Goal: Transaction & Acquisition: Purchase product/service

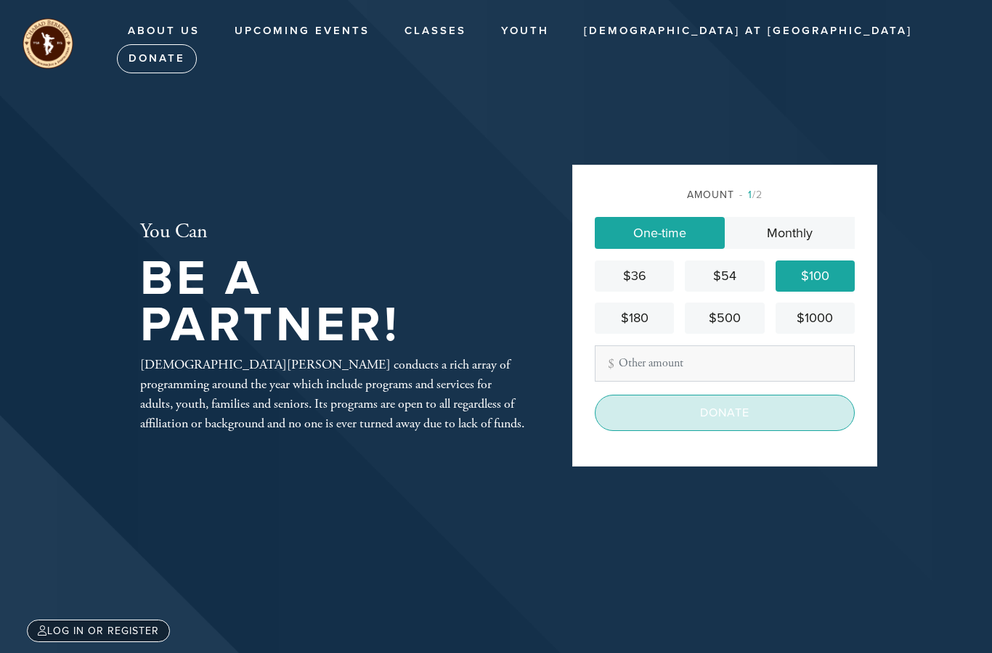
click at [683, 431] on input "Donate" at bounding box center [725, 413] width 260 height 36
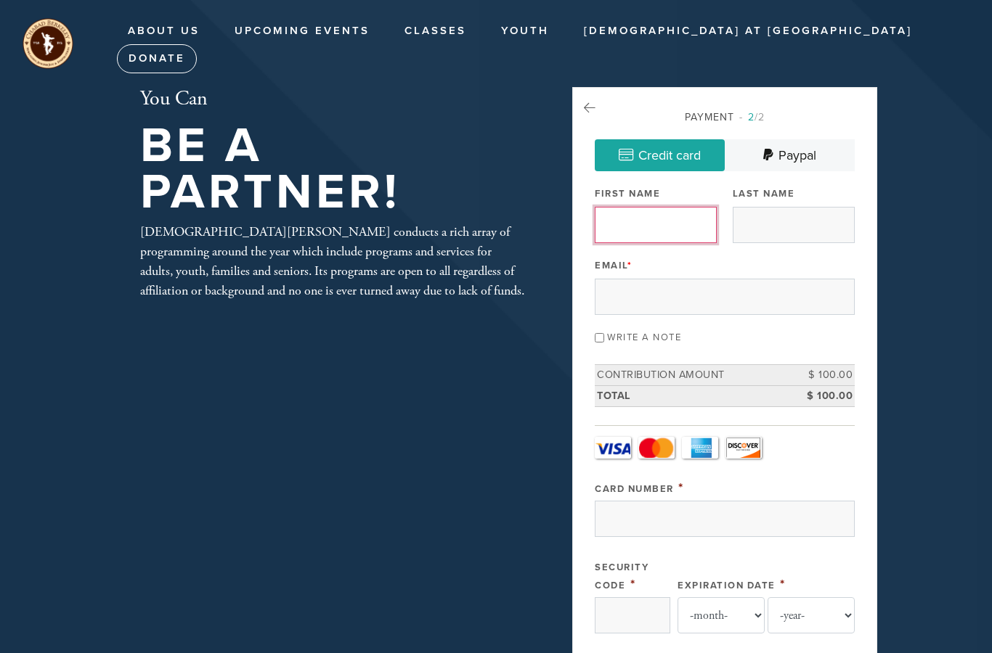
click at [643, 219] on input "First Name" at bounding box center [656, 225] width 122 height 36
type input "[PERSON_NAME]"
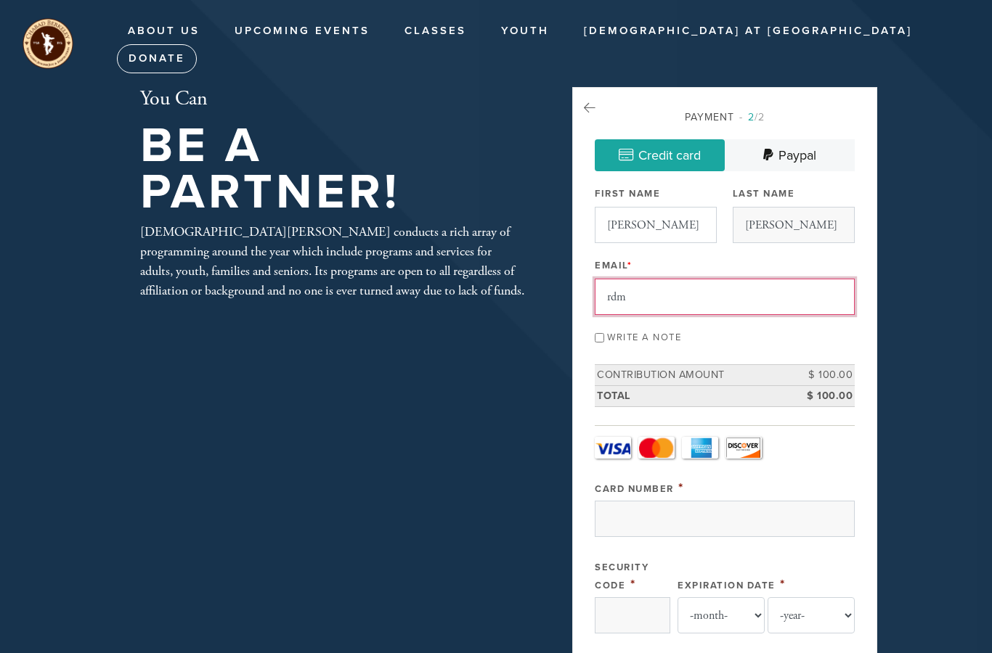
type input "[EMAIL_ADDRESS][DOMAIN_NAME]"
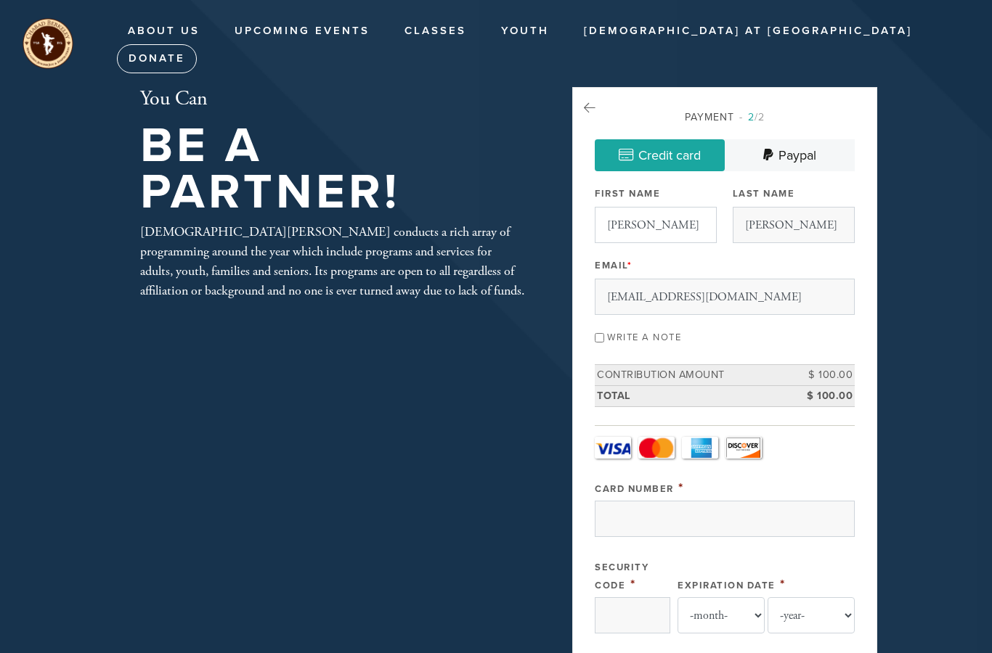
type input "[STREET_ADDRESS]"
type input "[GEOGRAPHIC_DATA]"
type input "FL"
type input "33154"
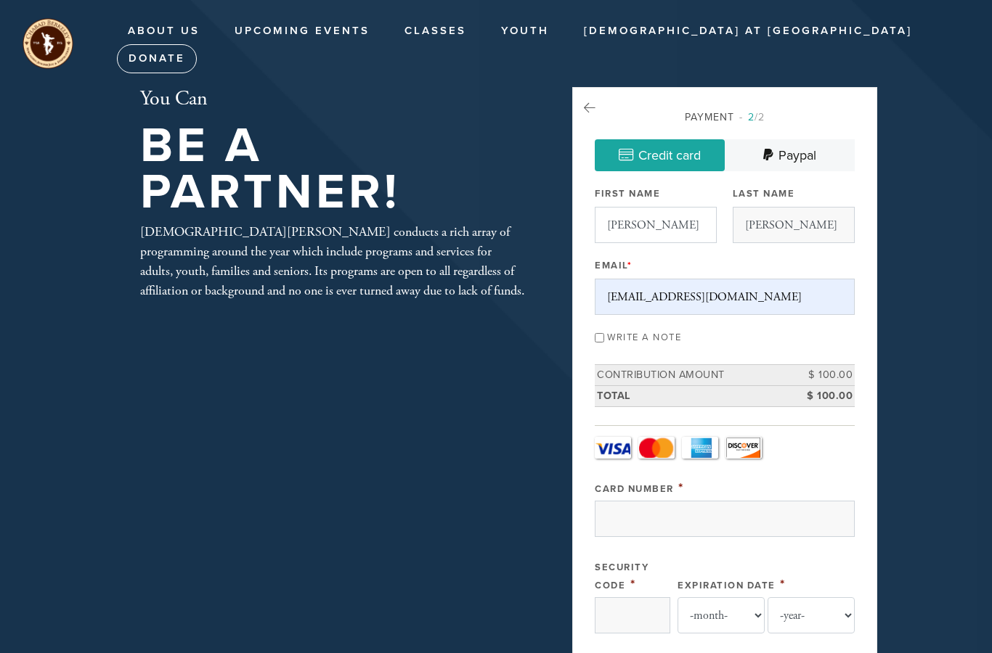
type input "[GEOGRAPHIC_DATA]"
type input "FL"
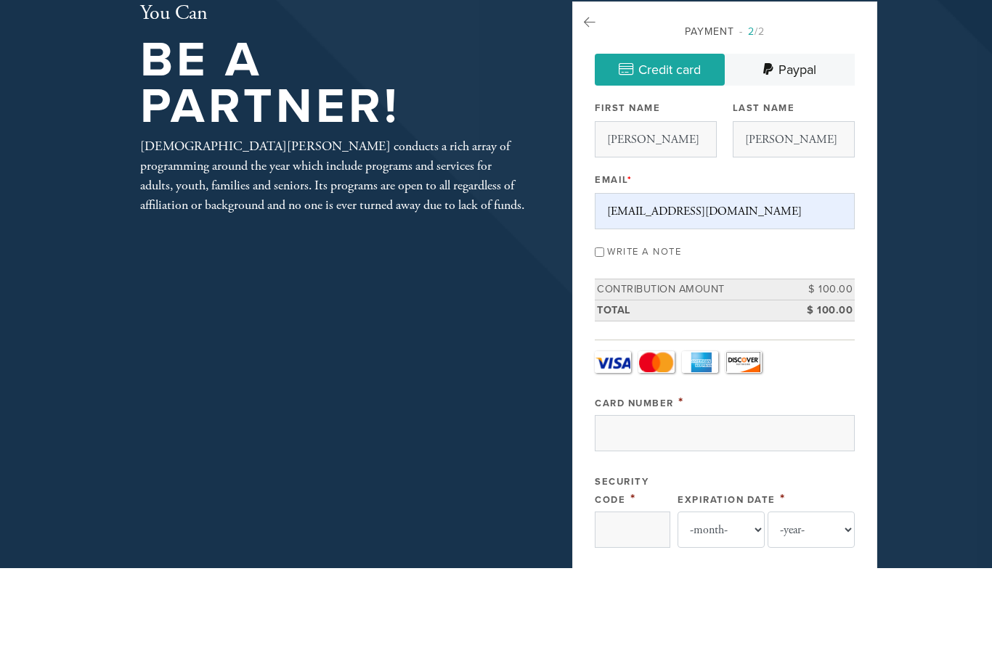
click at [600, 333] on input "Write a note" at bounding box center [599, 337] width 9 height 9
checkbox input "true"
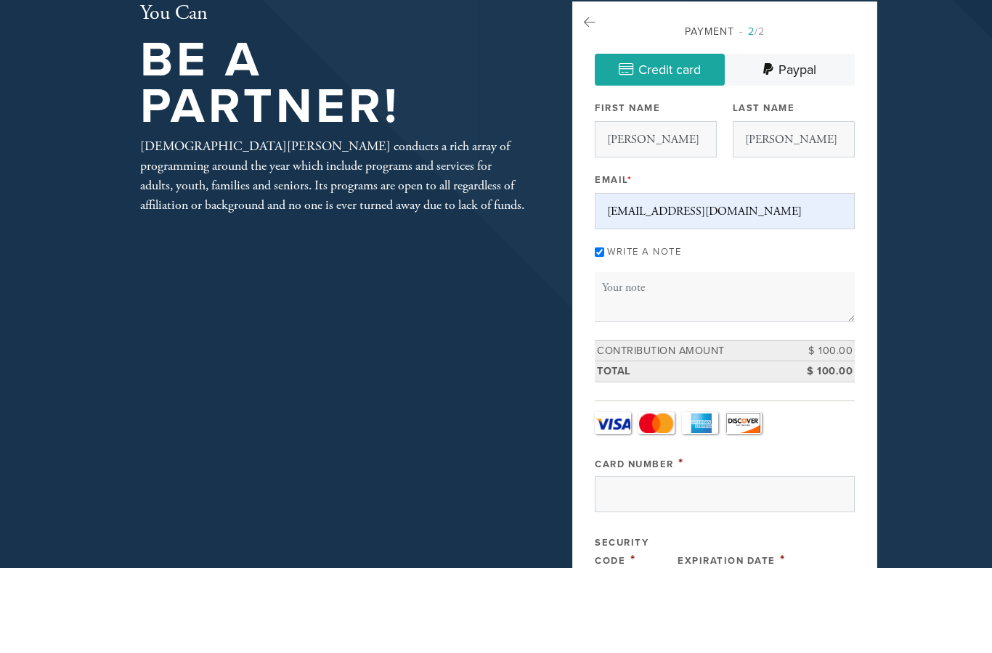
scroll to position [86, 0]
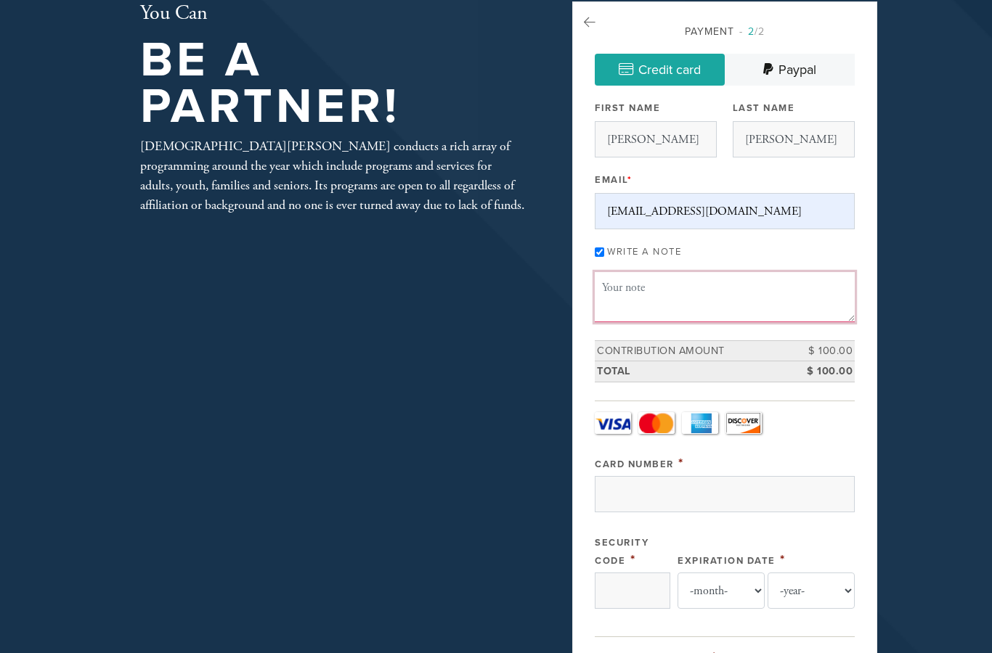
click at [619, 289] on textarea "Message or dedication" at bounding box center [725, 296] width 260 height 49
click at [605, 281] on textarea "I ordered a lulav/etrog for [PERSON_NAME]. Is it possible for someone to drop i…" at bounding box center [725, 296] width 260 height 49
type textarea "I separately ordered a lulav/etrog for [PERSON_NAME]. Is it possible for someon…"
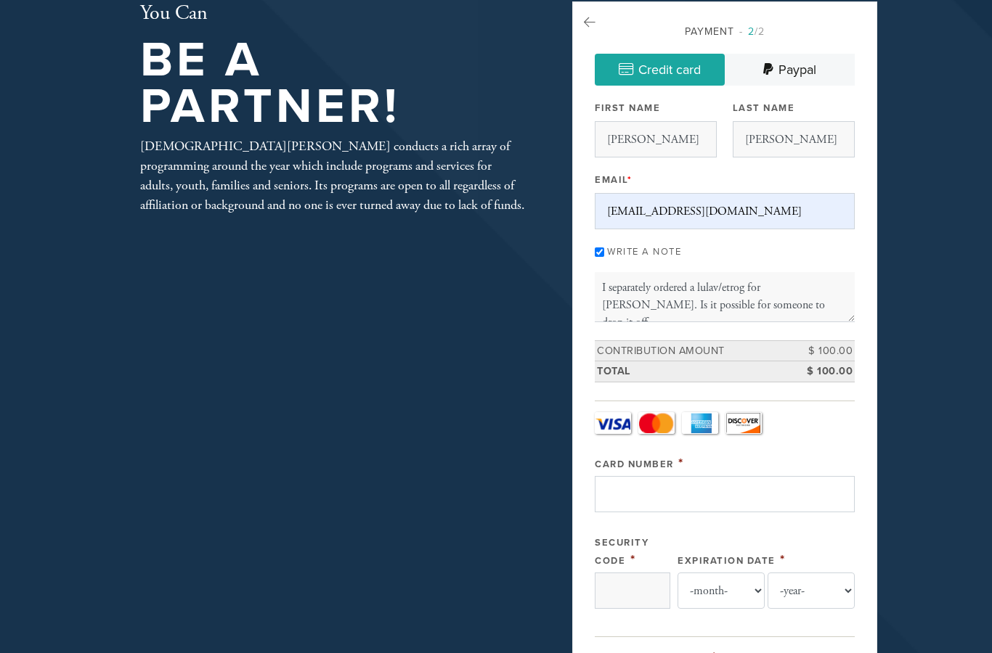
click at [638, 488] on input "Card Number" at bounding box center [725, 494] width 260 height 36
type input "[CREDIT_CARD_NUMBER]"
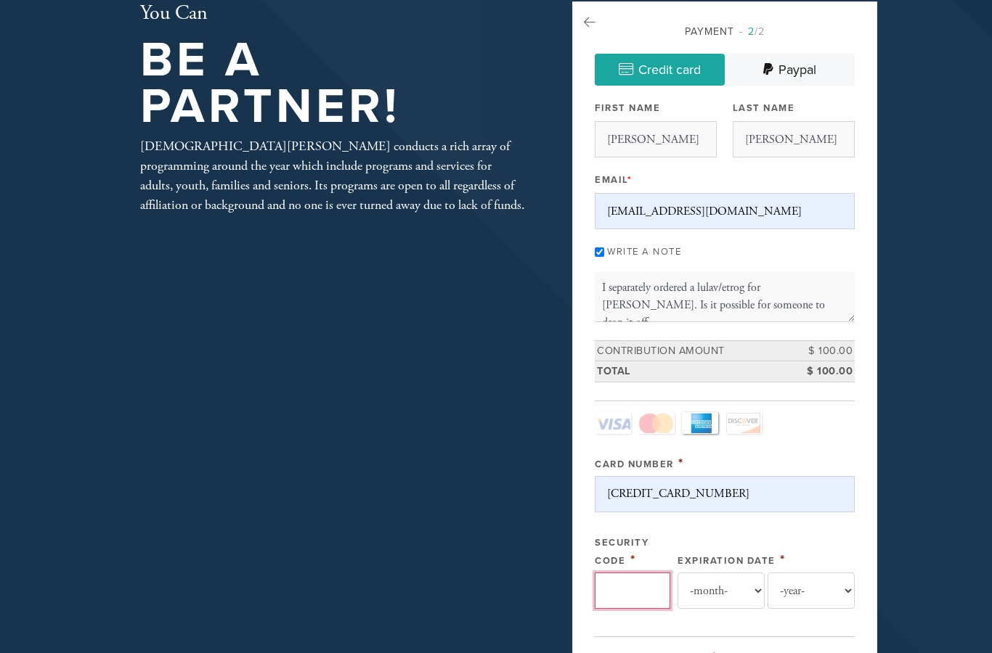
type input "0380"
select select "4"
select select "2028"
type input "[PERSON_NAME]"
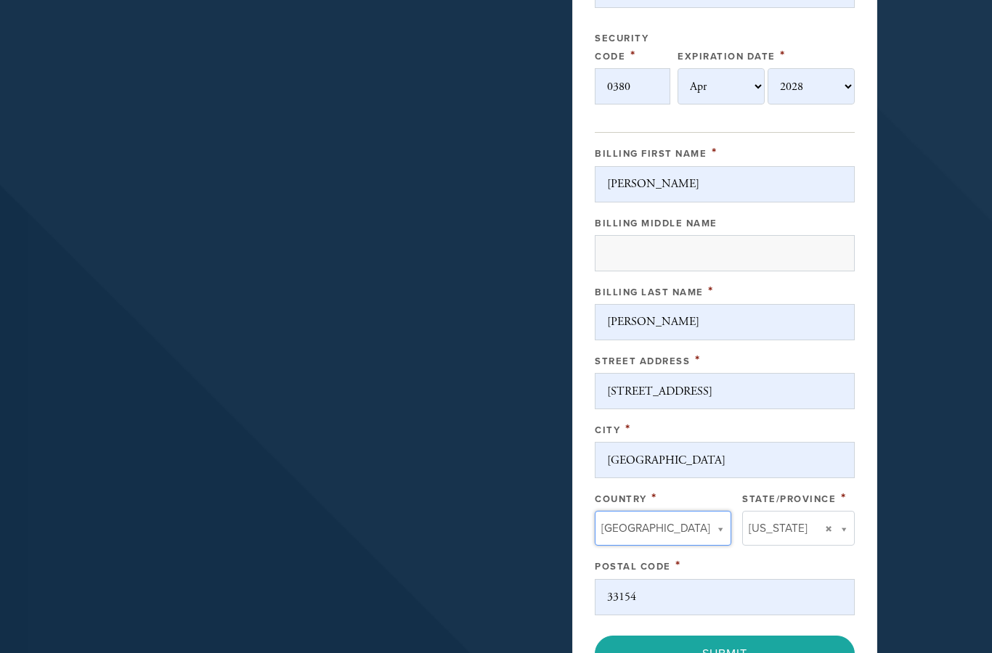
scroll to position [590, 0]
click at [509, 480] on div "You Can Be A Partner! [PERSON_NAME] conducts a rich array of programming around…" at bounding box center [496, 114] width 784 height 1233
click at [755, 653] on input "Submit" at bounding box center [725, 654] width 260 height 36
